Goal: Information Seeking & Learning: Learn about a topic

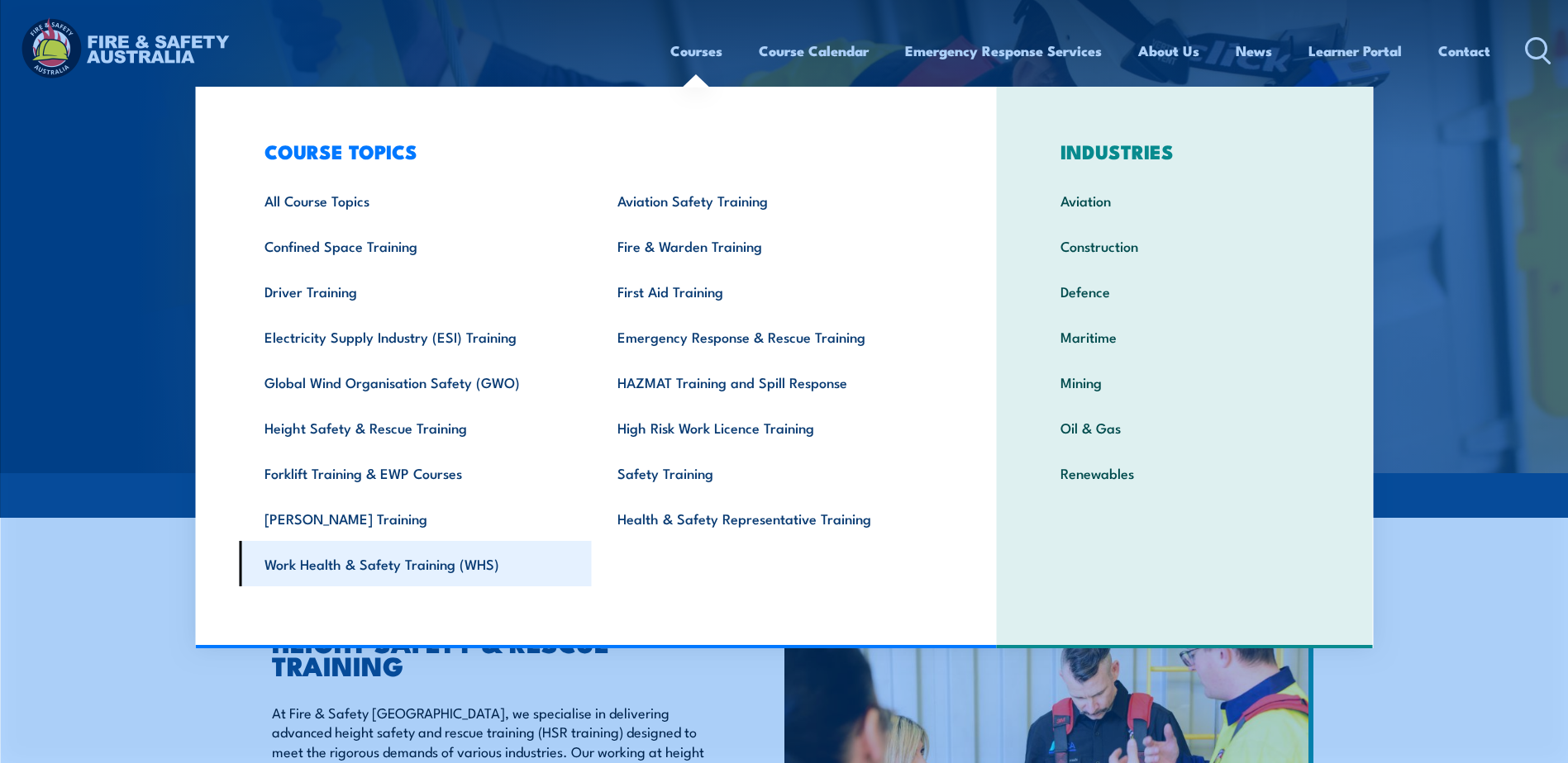
click at [497, 572] on link "Work Health & Safety Training (WHS)" at bounding box center [416, 563] width 353 height 45
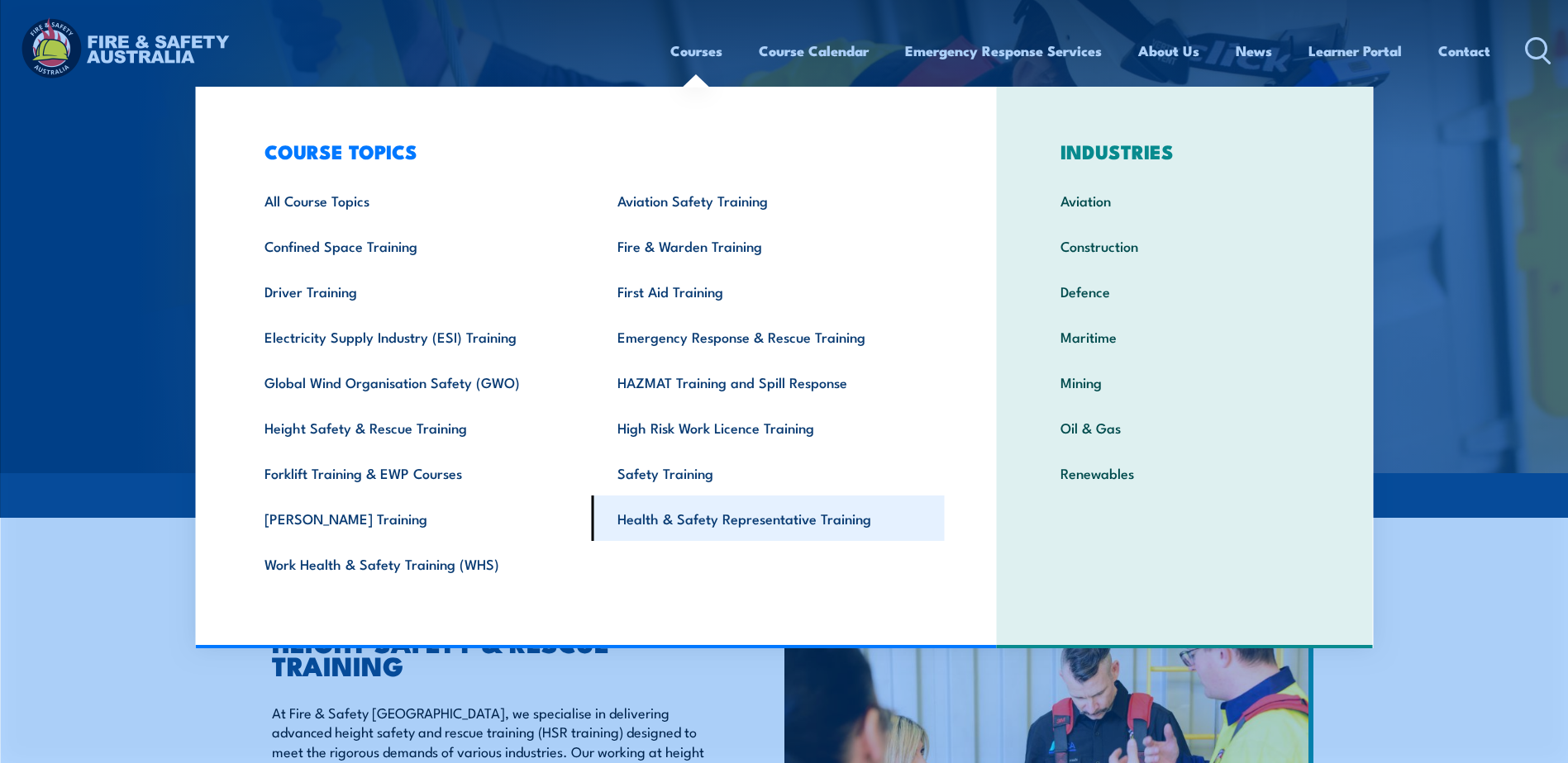
click at [705, 527] on link "Health & Safety Representative Training" at bounding box center [768, 518] width 353 height 45
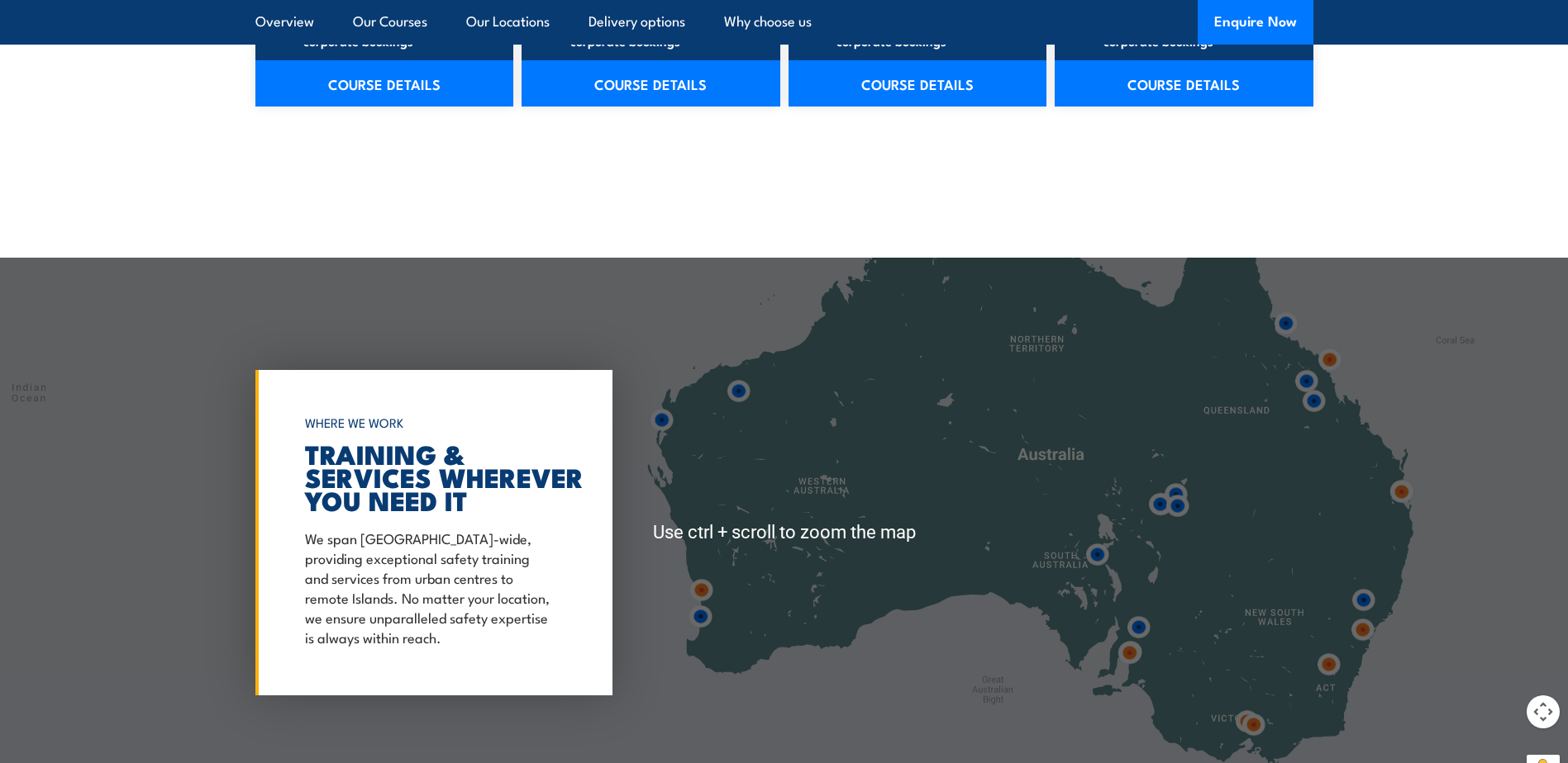
scroll to position [2890, 0]
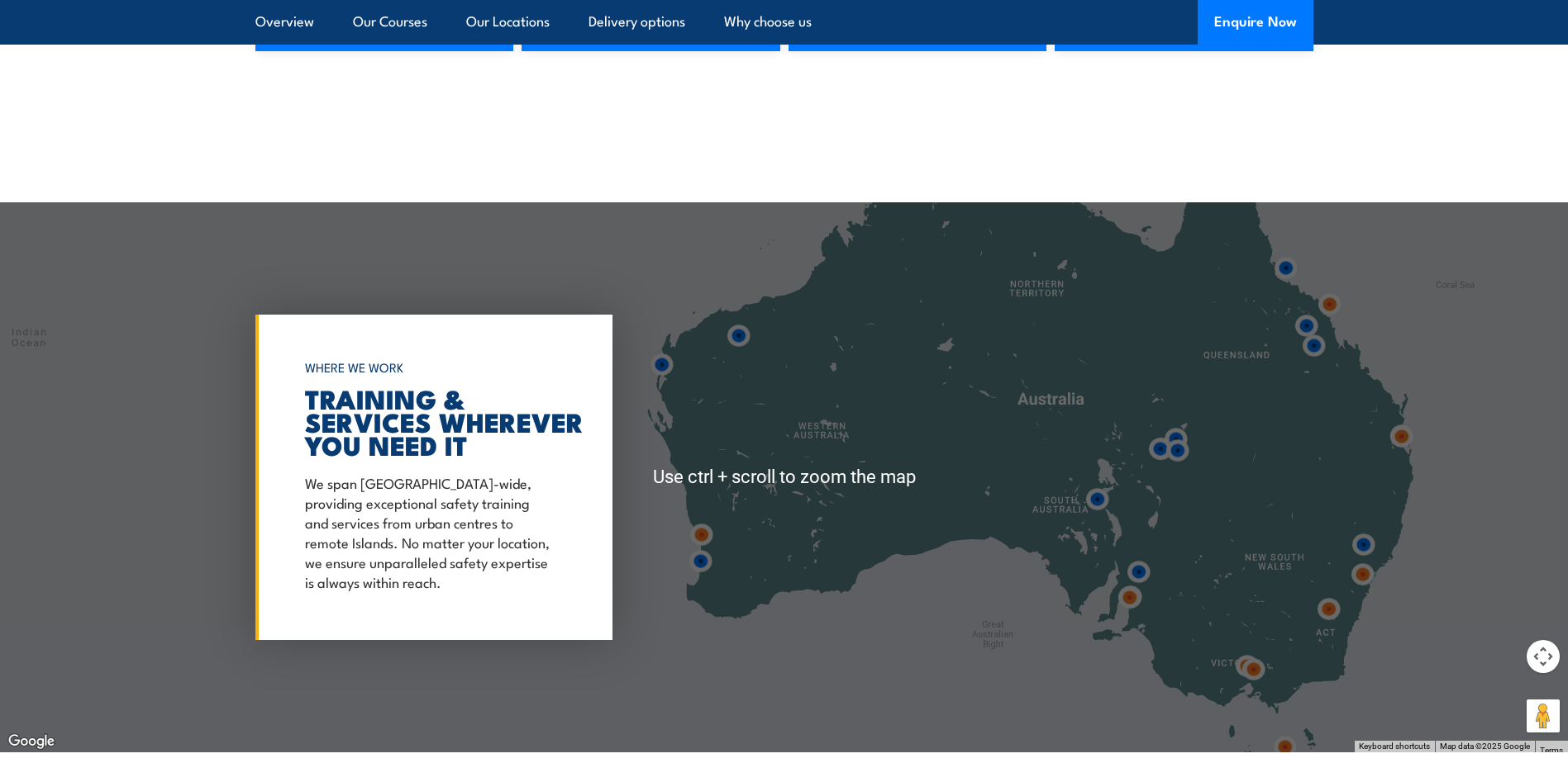
click at [697, 567] on img at bounding box center [700, 560] width 30 height 30
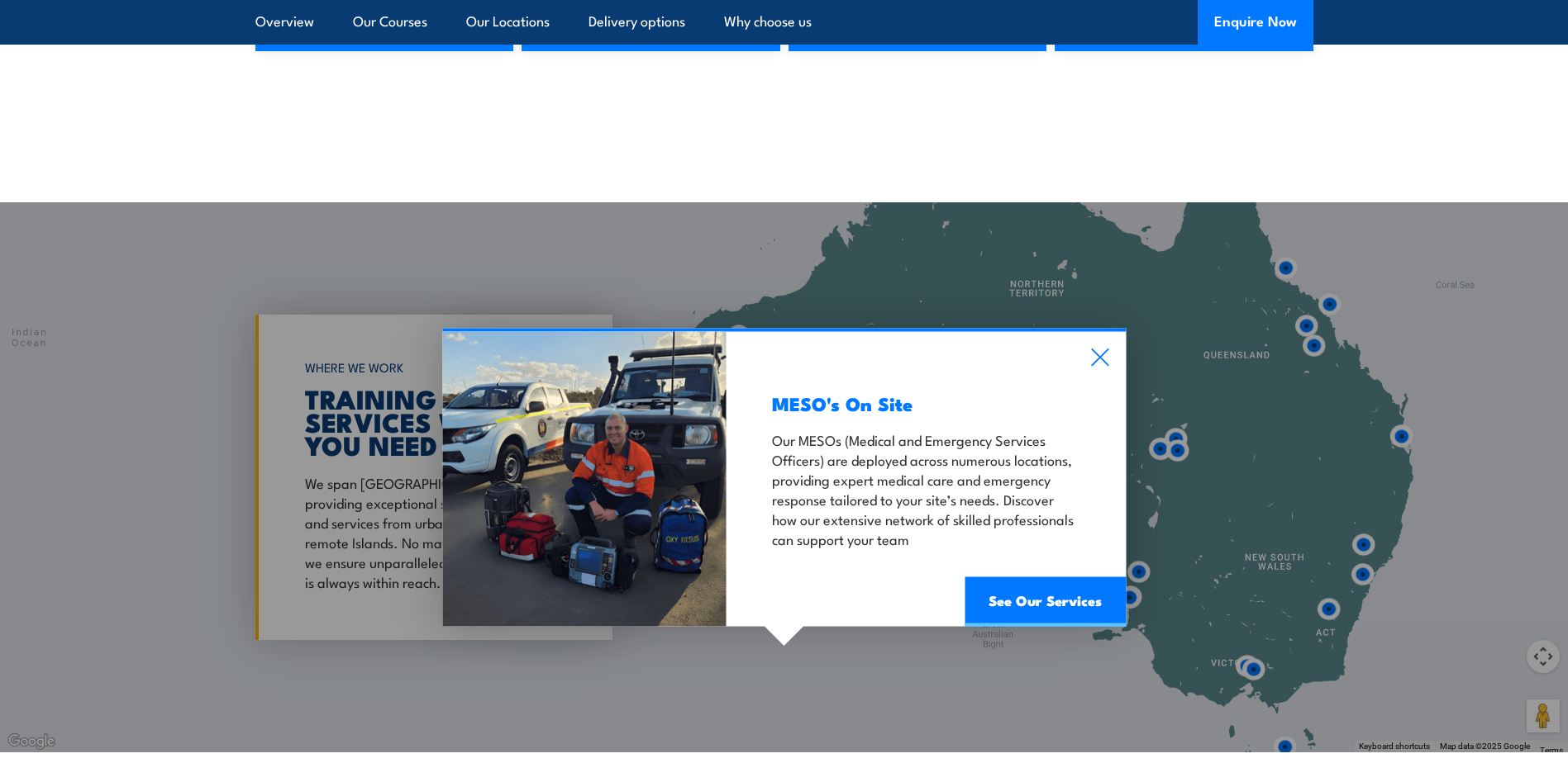
click at [222, 313] on div "MESO's On Site Our MESOs (Medical and Emergency Services Officers) are deployed…" at bounding box center [784, 478] width 1568 height 550
drag, startPoint x: 548, startPoint y: 243, endPoint x: 567, endPoint y: 249, distance: 19.9
click at [549, 243] on div "MESO's On Site Our MESOs (Medical and Emergency Services Officers) are deployed…" at bounding box center [784, 478] width 1568 height 550
click at [1110, 352] on div "MESO's On Site Our MESOs (Medical and Emergency Services Officers) are deployed…" at bounding box center [925, 479] width 399 height 295
click at [1099, 359] on icon at bounding box center [1099, 358] width 19 height 19
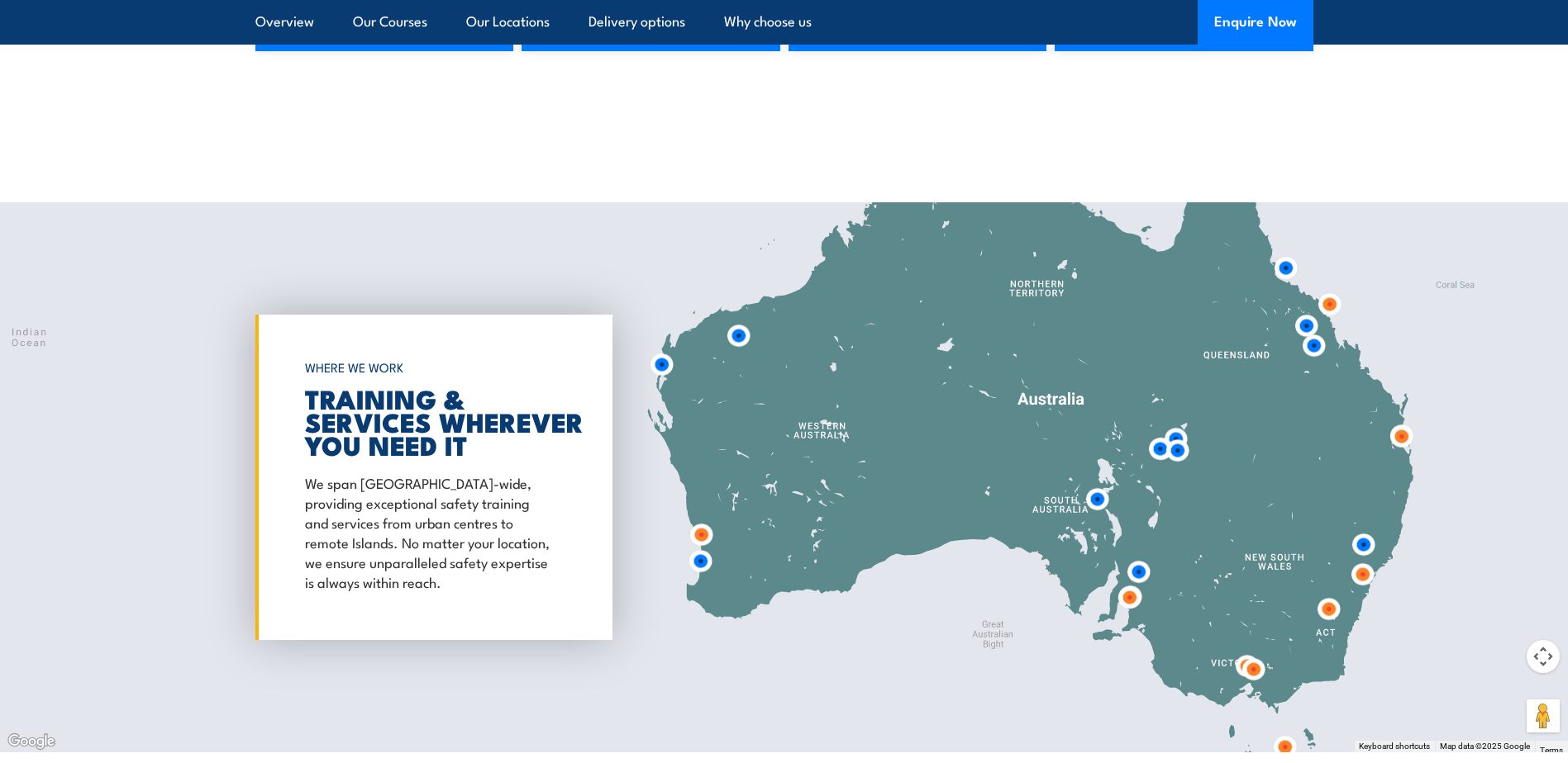
click at [707, 254] on div at bounding box center [784, 478] width 1568 height 550
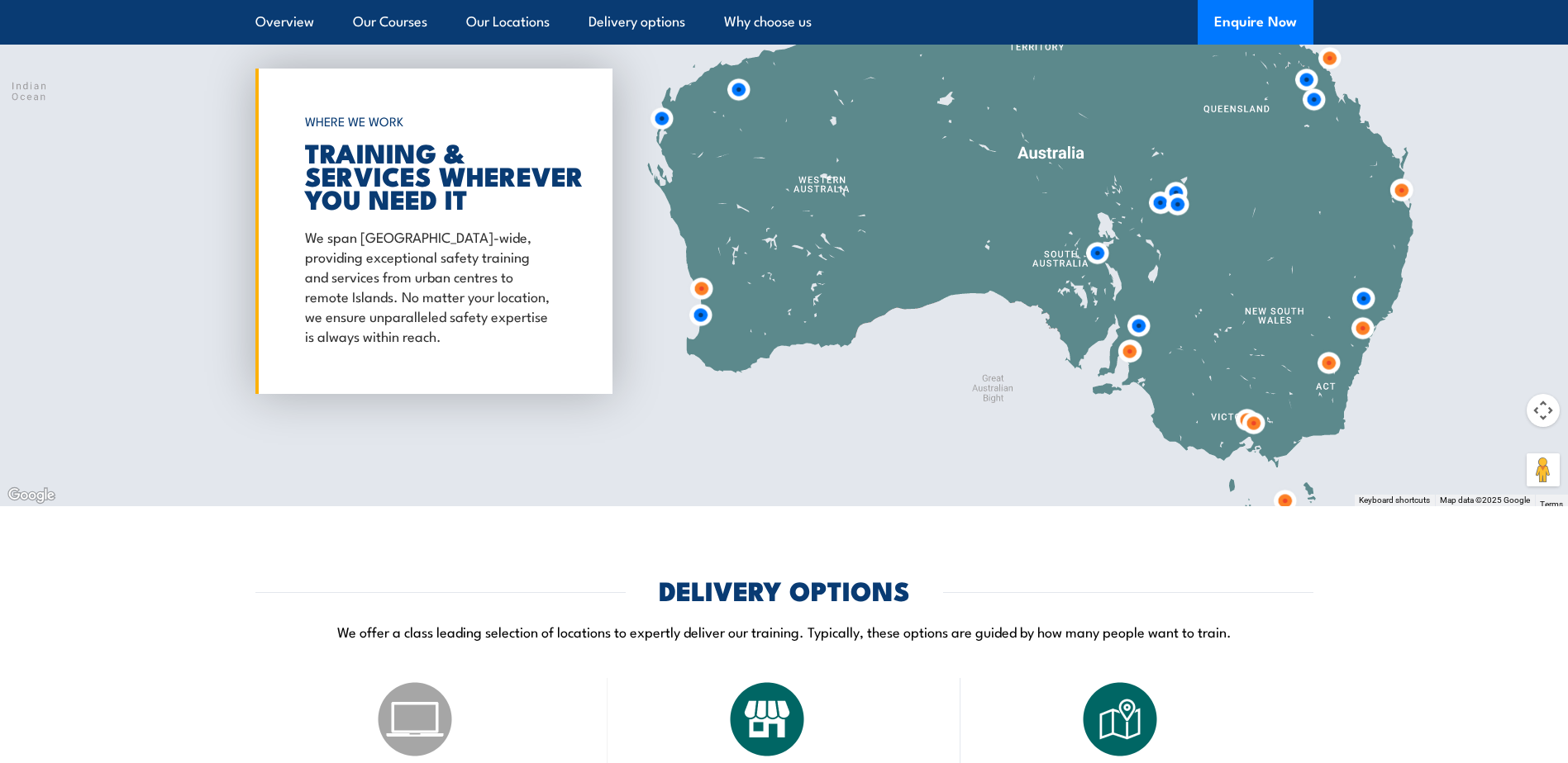
scroll to position [2808, 0]
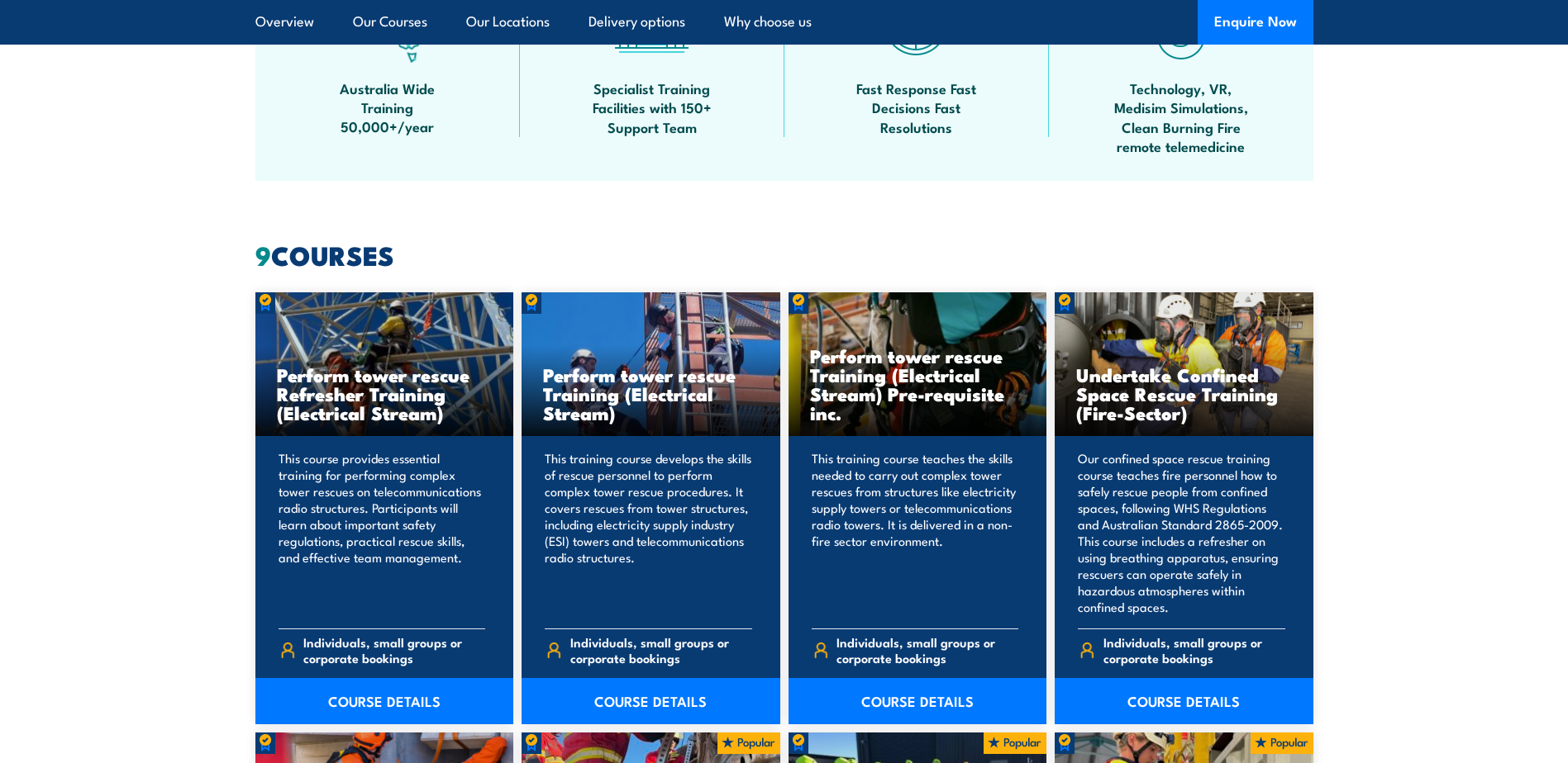
scroll to position [1404, 0]
